Goal: Transaction & Acquisition: Purchase product/service

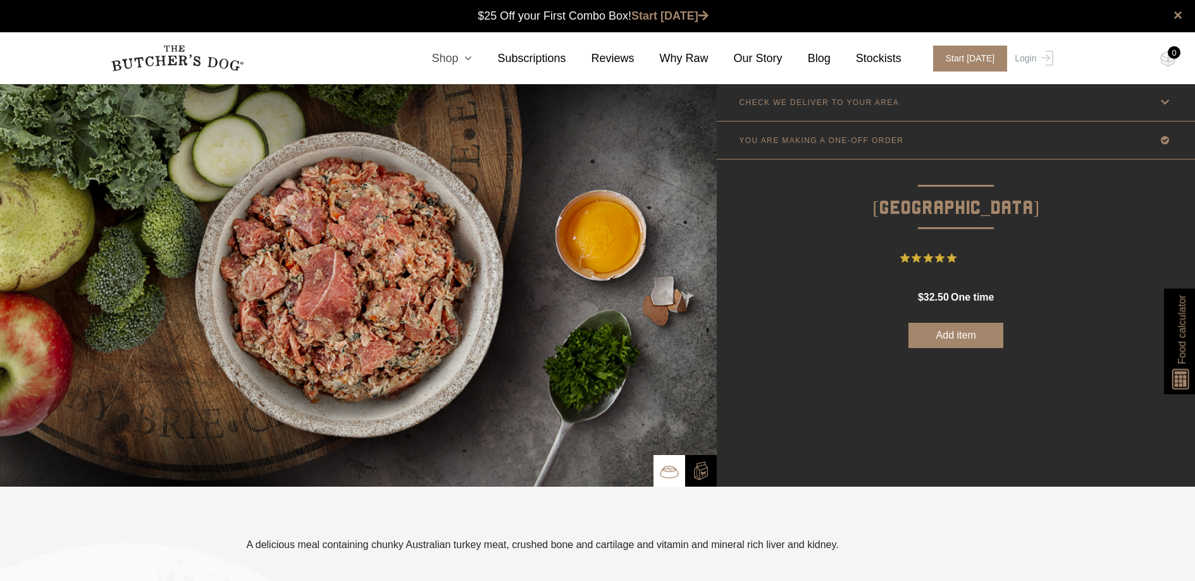
click at [448, 63] on link "Shop" at bounding box center [439, 58] width 66 height 17
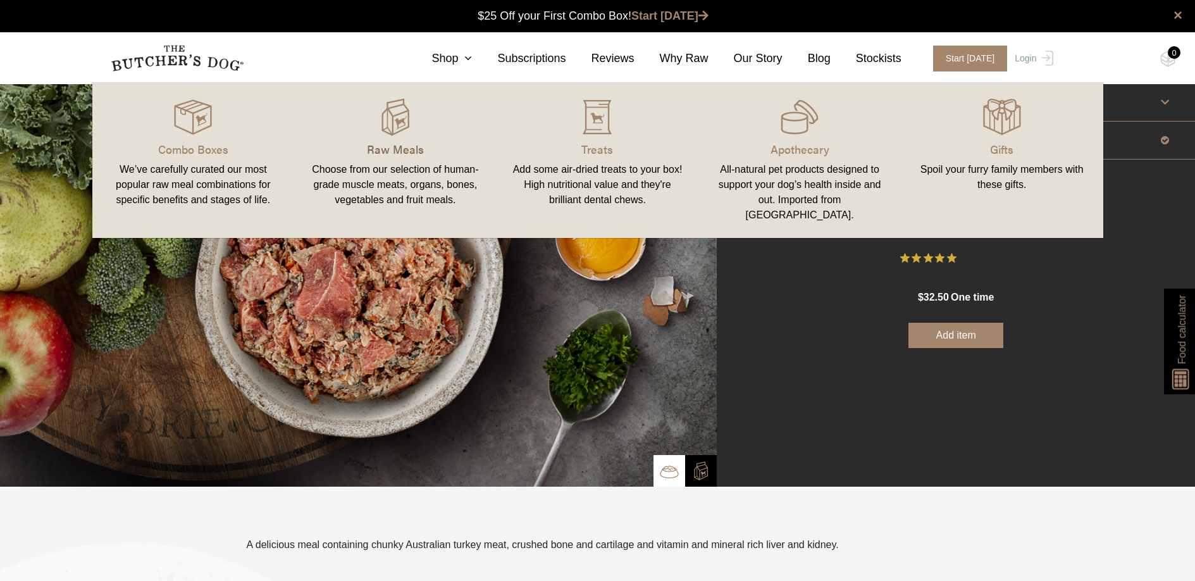
click at [379, 152] on p "Raw Meals" at bounding box center [395, 148] width 172 height 17
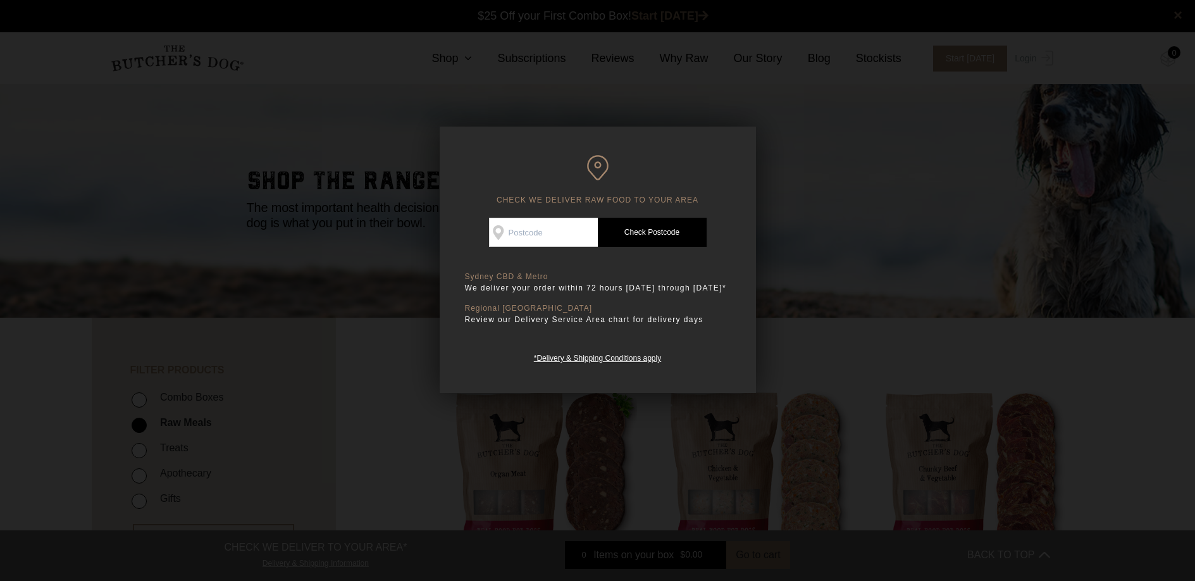
click at [879, 234] on div at bounding box center [597, 290] width 1195 height 581
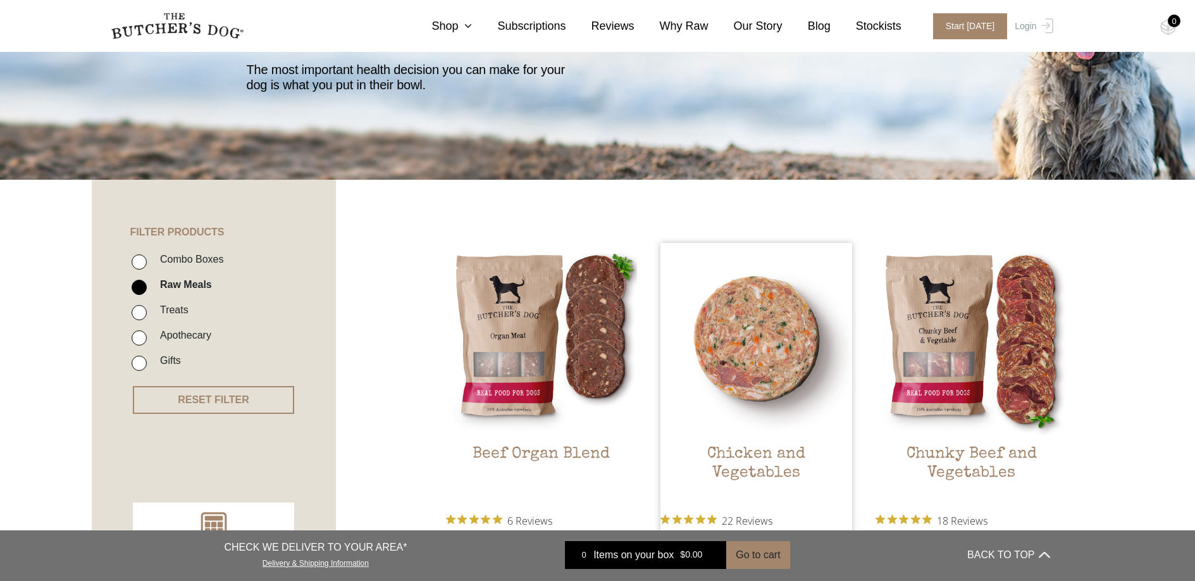
scroll to position [139, 0]
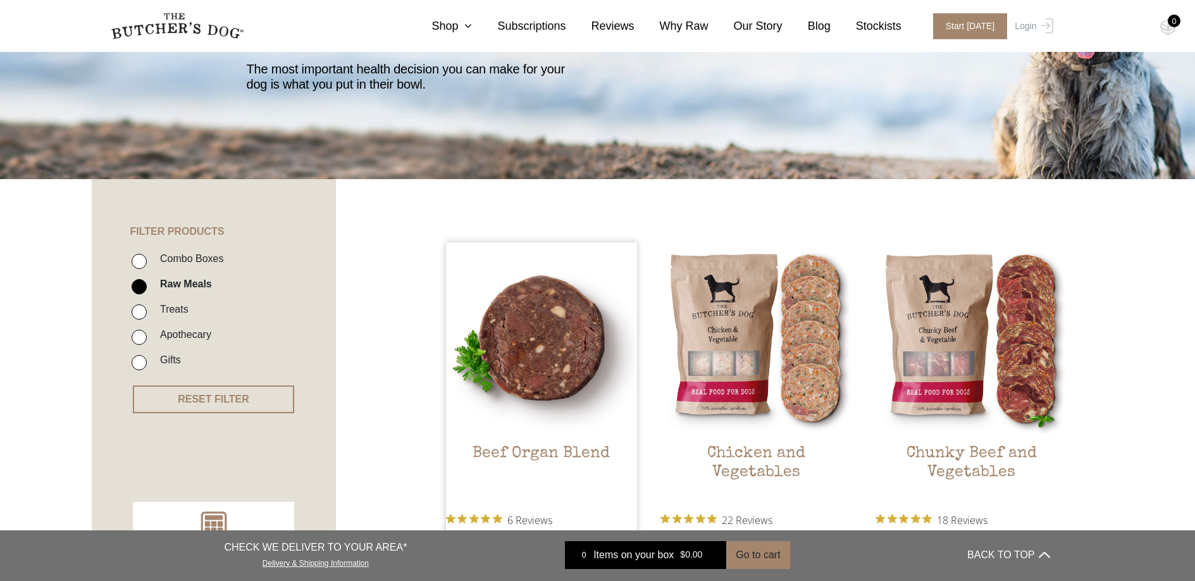
click at [552, 393] on img at bounding box center [542, 338] width 192 height 192
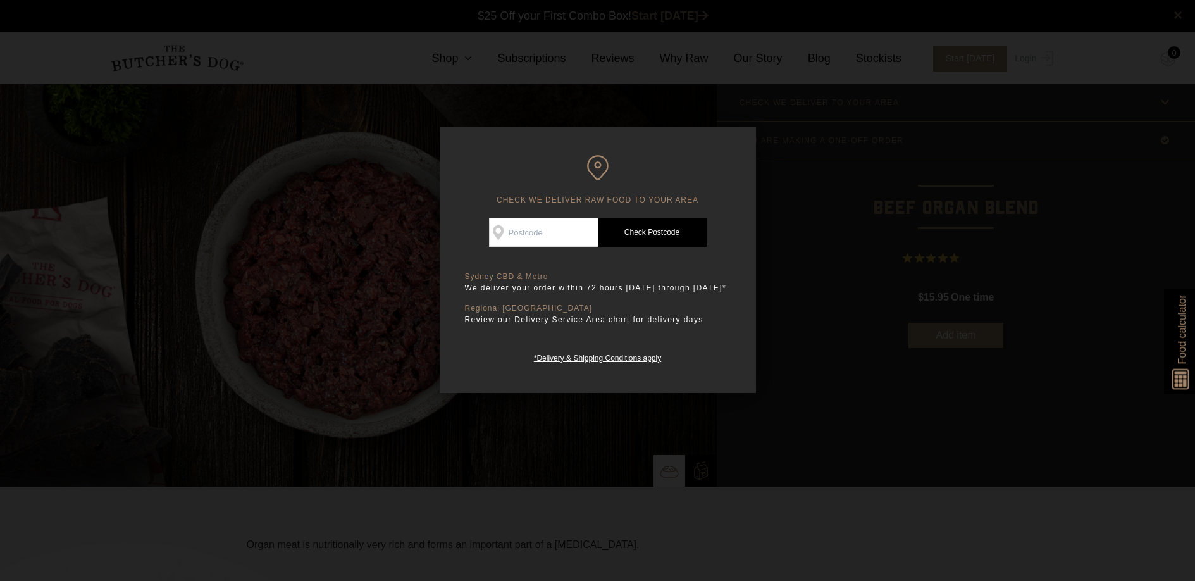
click at [827, 474] on div at bounding box center [597, 290] width 1195 height 581
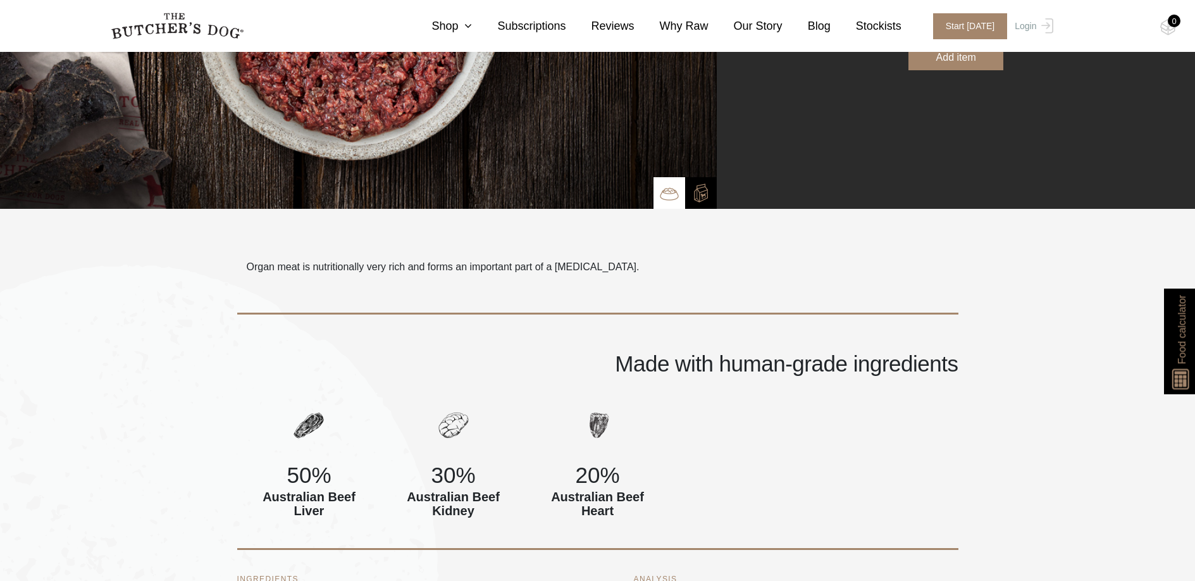
scroll to position [281, 0]
